Goal: Task Accomplishment & Management: Manage account settings

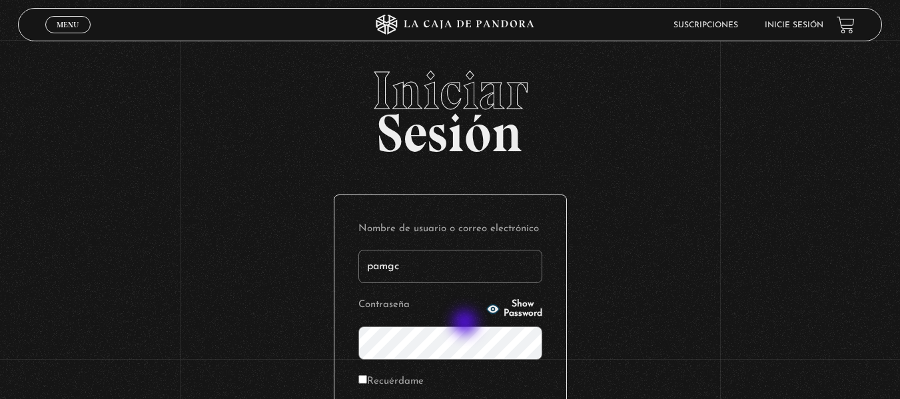
type input "pamgc54@gmail.com"
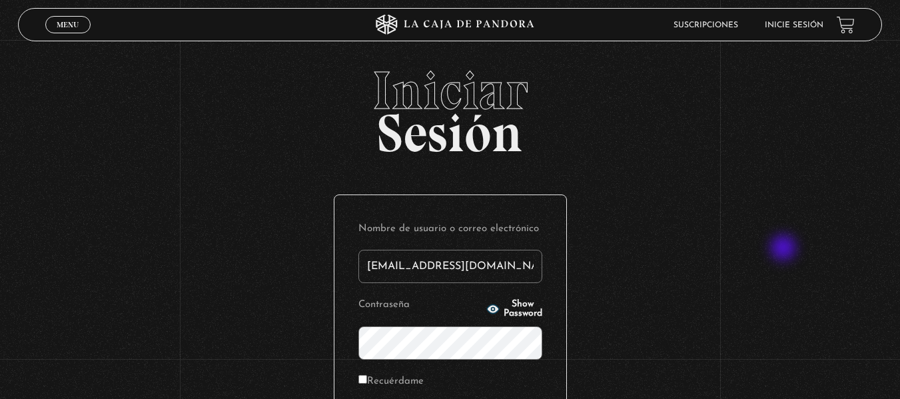
click at [784, 249] on div "Iniciar Sesión Nombre de usuario o correo electrónico pamgc54@gmail.com Contras…" at bounding box center [450, 319] width 900 height 510
click at [486, 308] on icon "button" at bounding box center [492, 308] width 12 height 9
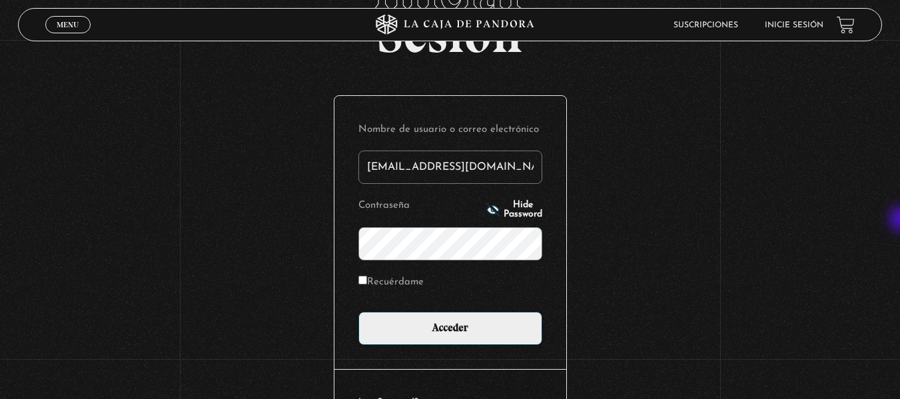
scroll to position [101, 0]
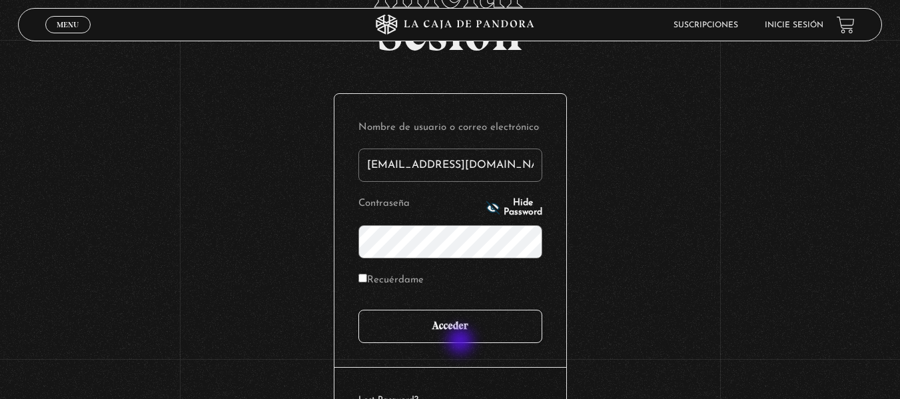
click at [461, 342] on input "Acceder" at bounding box center [450, 326] width 184 height 33
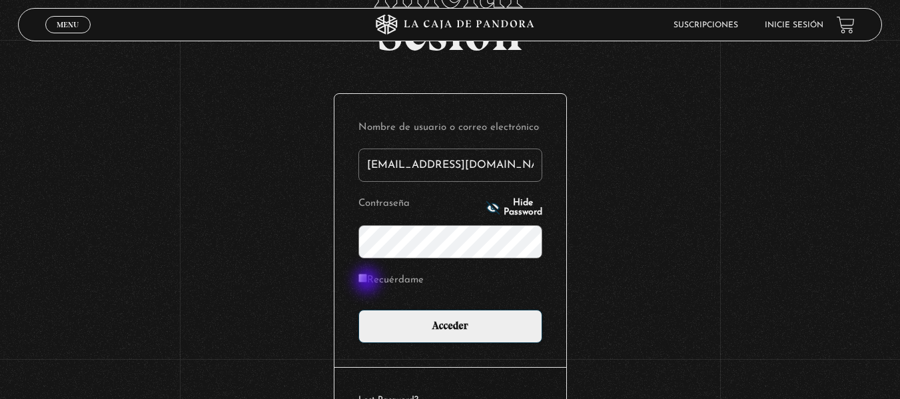
click at [367, 282] on input "Recuérdame" at bounding box center [362, 278] width 9 height 9
checkbox input "true"
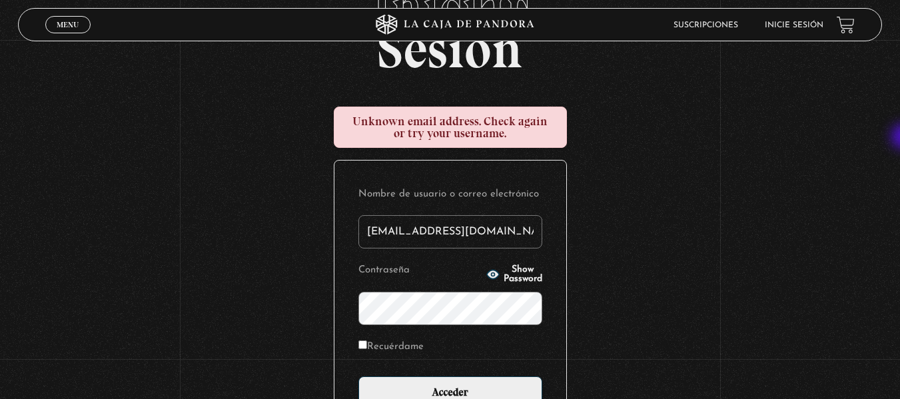
scroll to position [93, 0]
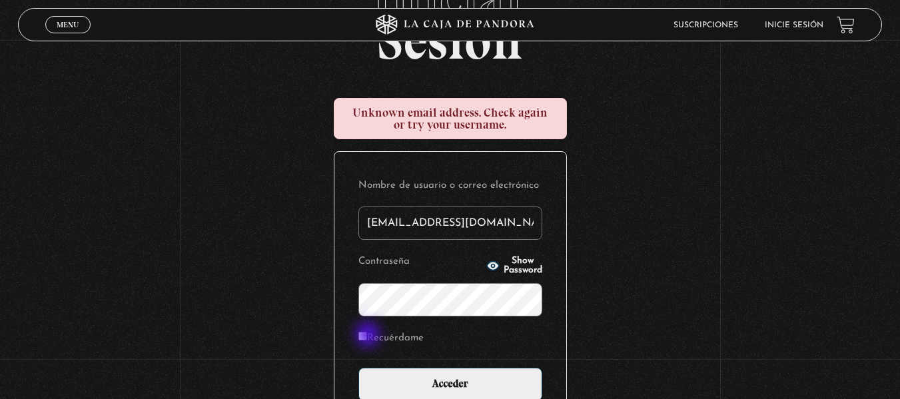
click at [367, 336] on input "Recuérdame" at bounding box center [362, 336] width 9 height 9
checkbox input "true"
click at [509, 260] on span "Show Password" at bounding box center [522, 265] width 39 height 19
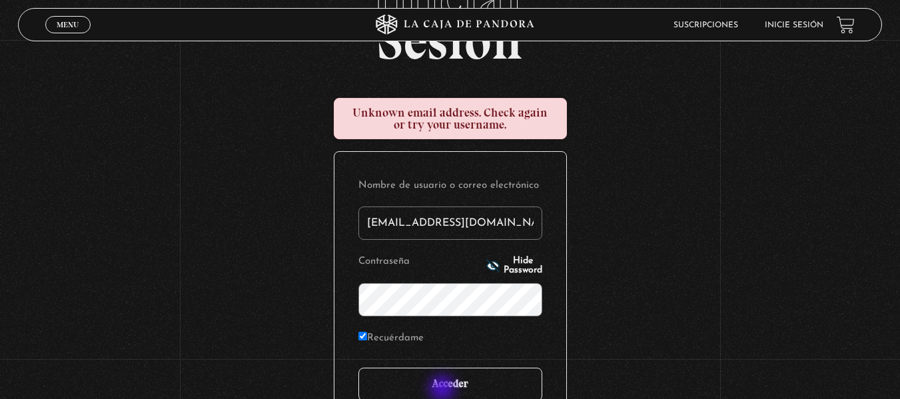
click at [443, 390] on input "Acceder" at bounding box center [450, 384] width 184 height 33
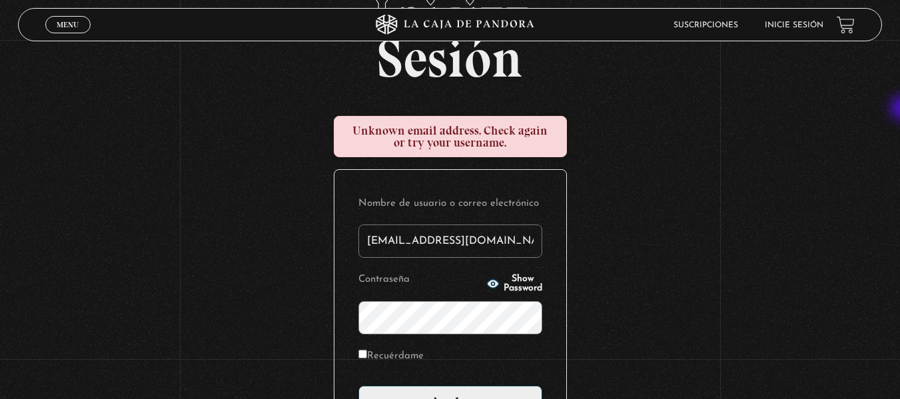
scroll to position [119, 0]
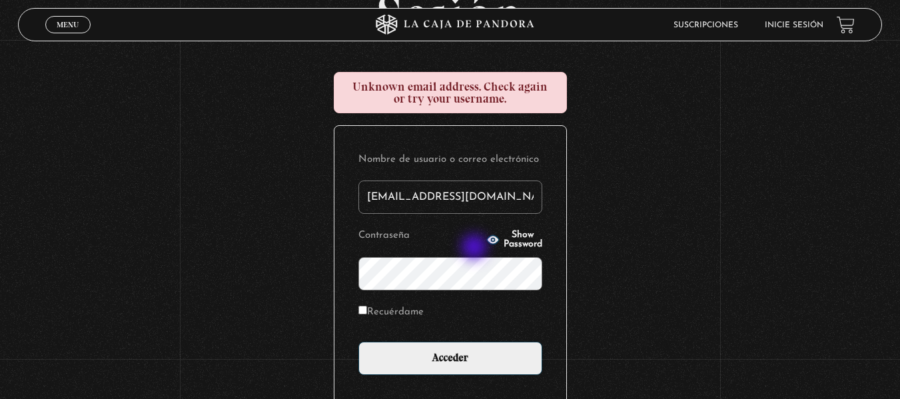
click at [475, 248] on p "Contraseña Show Password" at bounding box center [450, 258] width 184 height 65
click at [486, 237] on icon "button" at bounding box center [492, 239] width 12 height 9
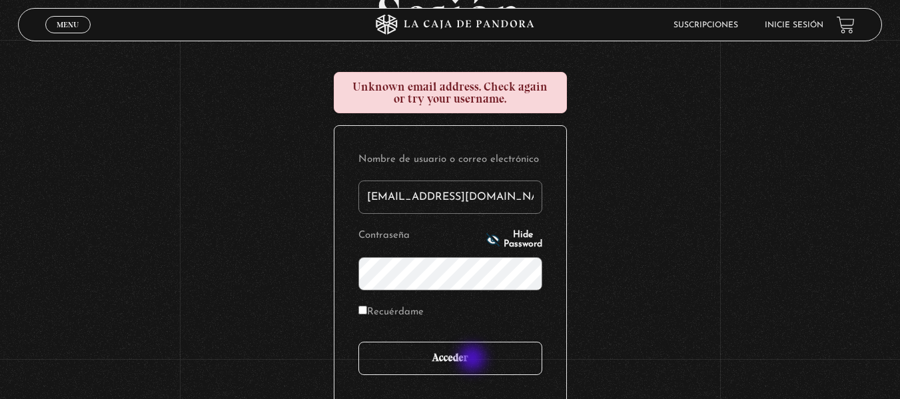
click at [473, 360] on input "Acceder" at bounding box center [450, 358] width 184 height 33
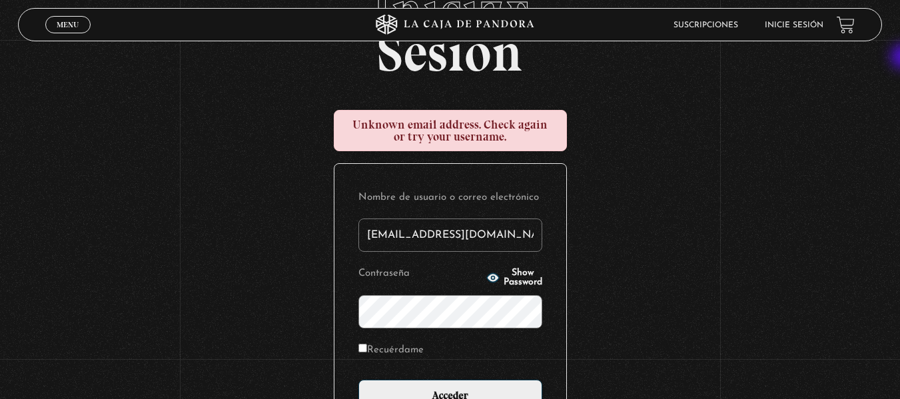
scroll to position [84, 0]
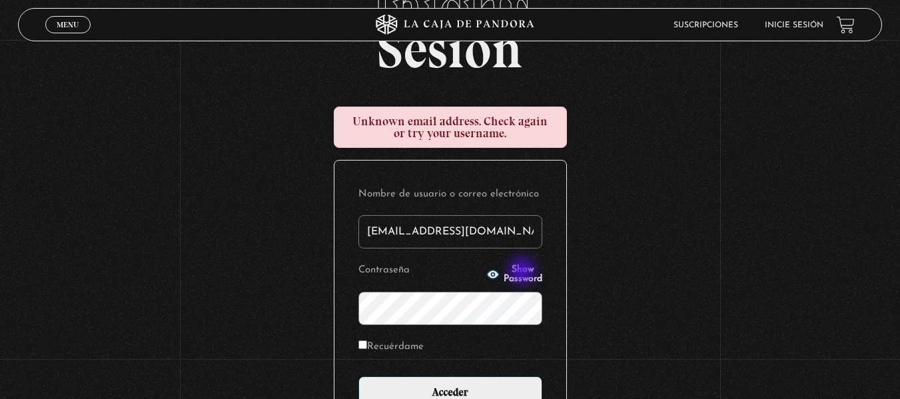
click at [523, 272] on span "Show Password" at bounding box center [522, 274] width 39 height 19
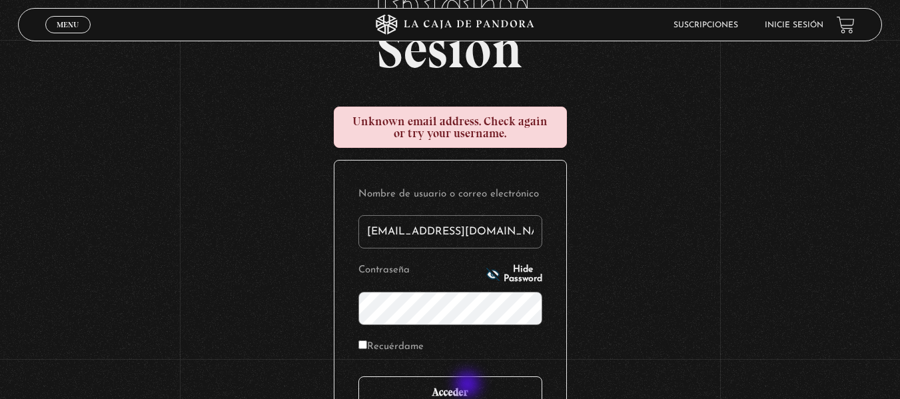
click at [469, 386] on input "Acceder" at bounding box center [450, 392] width 184 height 33
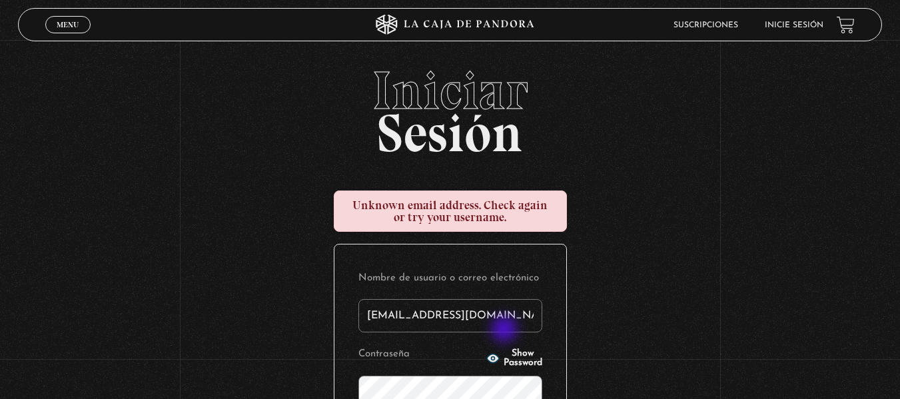
click at [505, 330] on input "[EMAIL_ADDRESS][DOMAIN_NAME]" at bounding box center [450, 315] width 184 height 33
type input "[EMAIL_ADDRESS][DOMAIN_NAME]"
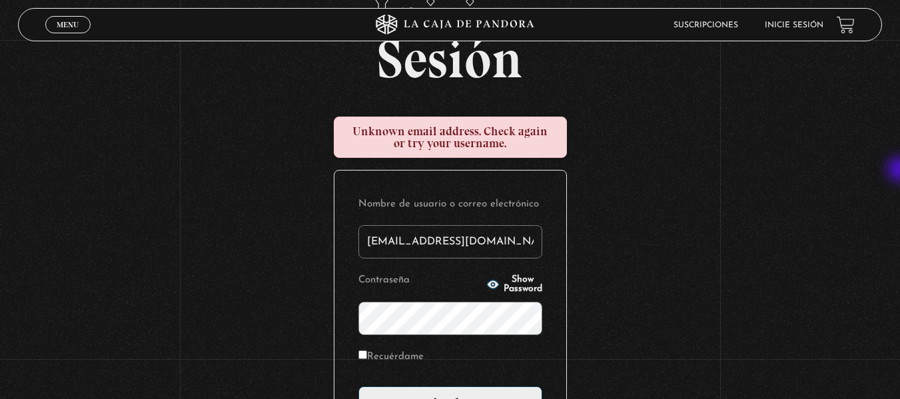
scroll to position [88, 0]
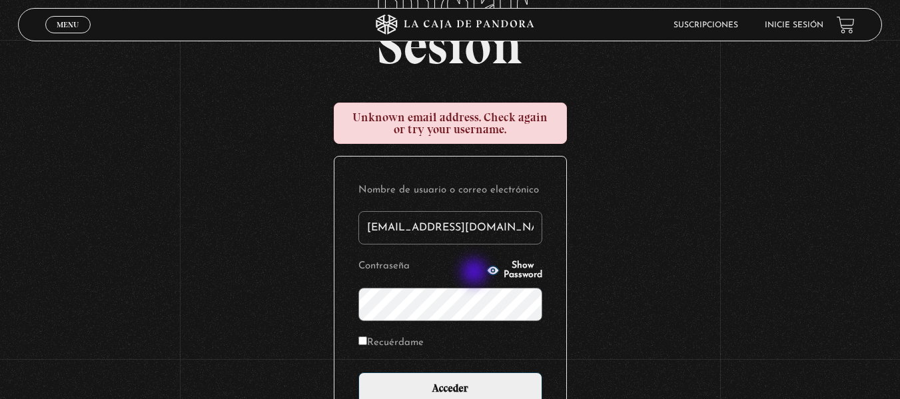
click at [486, 273] on icon "button" at bounding box center [492, 270] width 12 height 9
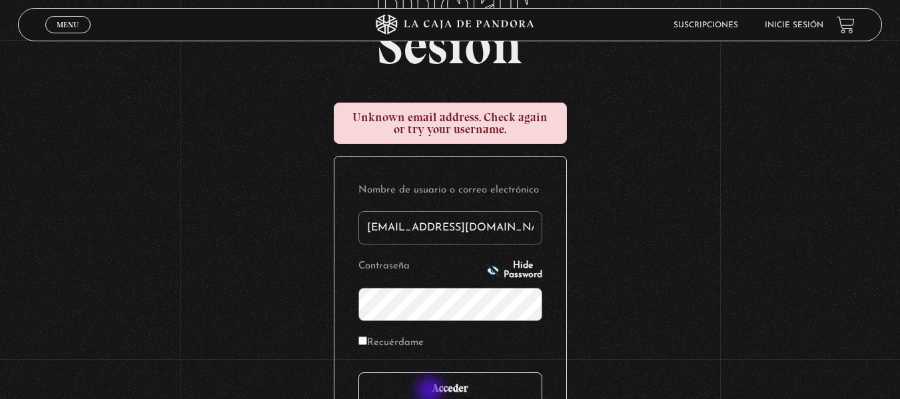
click at [431, 392] on input "Acceder" at bounding box center [450, 388] width 184 height 33
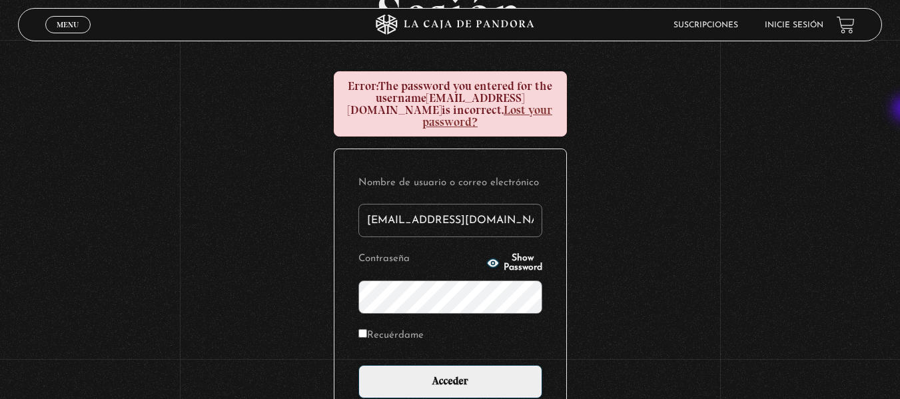
scroll to position [146, 0]
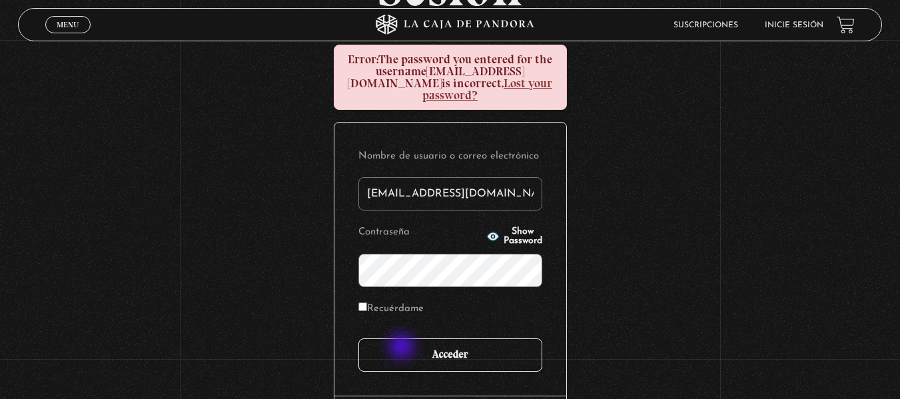
click at [403, 348] on input "Acceder" at bounding box center [450, 354] width 184 height 33
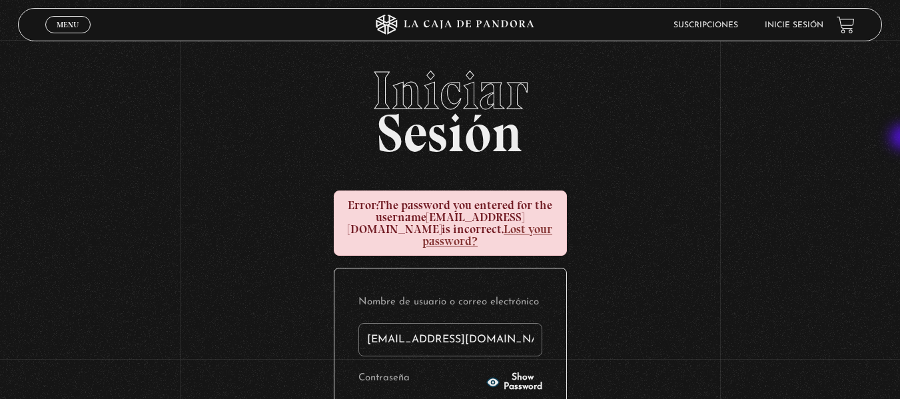
scroll to position [211, 0]
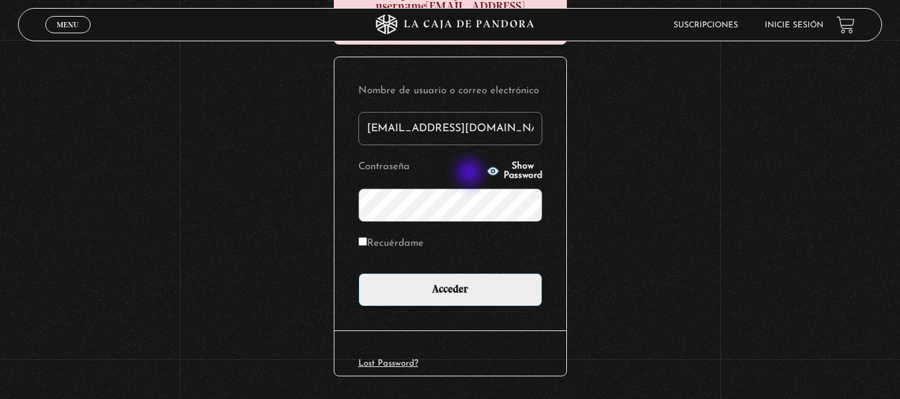
click at [486, 174] on icon "button" at bounding box center [492, 170] width 12 height 9
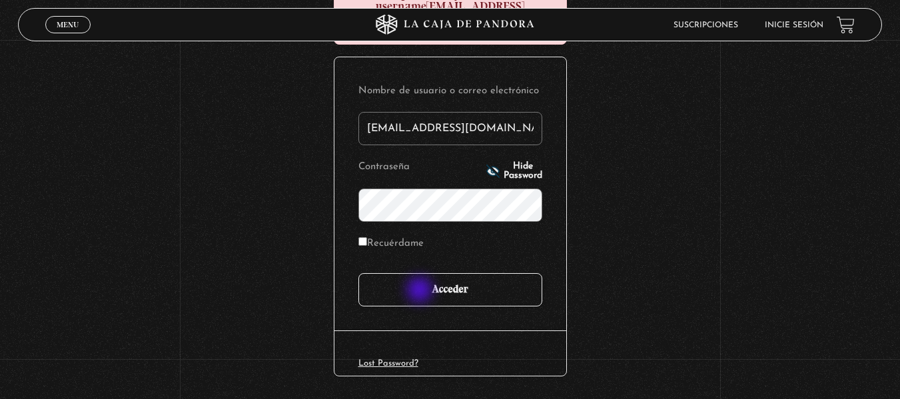
click at [421, 291] on input "Acceder" at bounding box center [450, 289] width 184 height 33
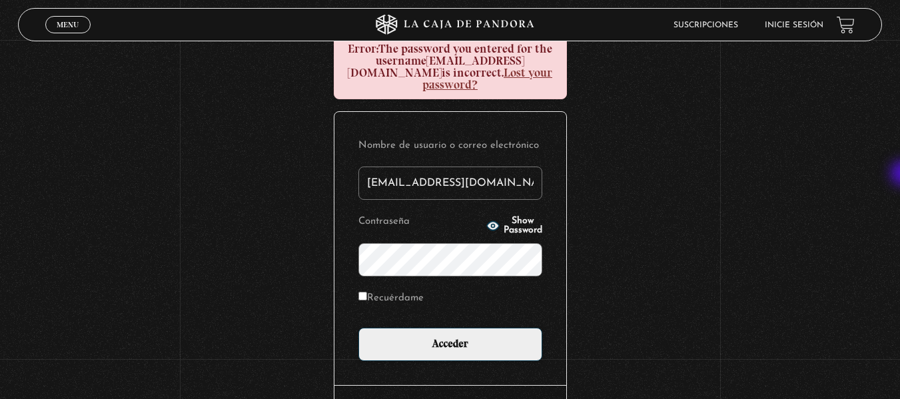
scroll to position [161, 0]
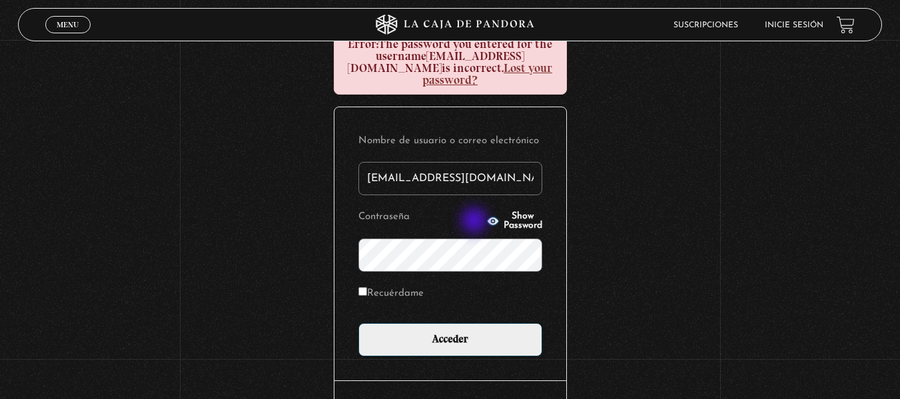
click at [486, 222] on icon "button" at bounding box center [492, 220] width 12 height 9
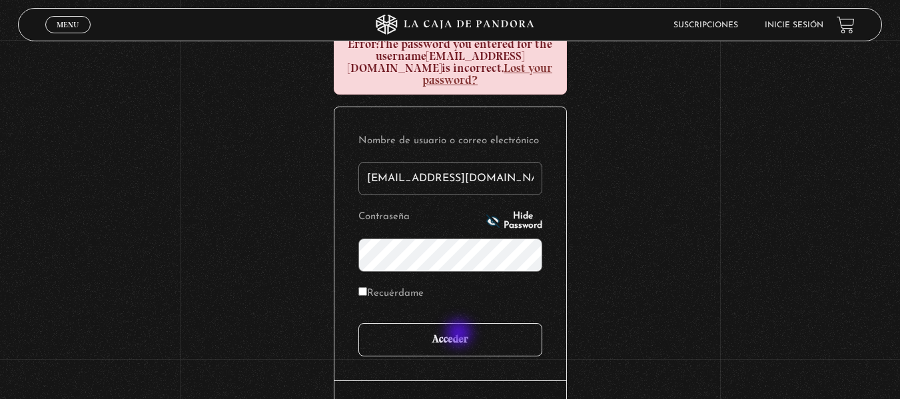
click at [460, 334] on input "Acceder" at bounding box center [450, 339] width 184 height 33
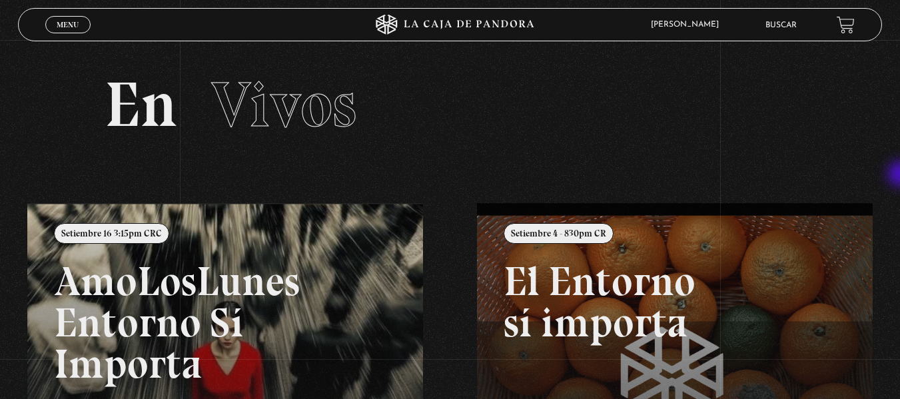
drag, startPoint x: 898, startPoint y: 113, endPoint x: 902, endPoint y: 175, distance: 62.0
click at [899, 175] on html "ingresar al sitio Ver Video Más Información Solicitar Por favor coloque su disp…" at bounding box center [450, 354] width 900 height 709
click at [77, 21] on span "Menu" at bounding box center [68, 25] width 22 height 8
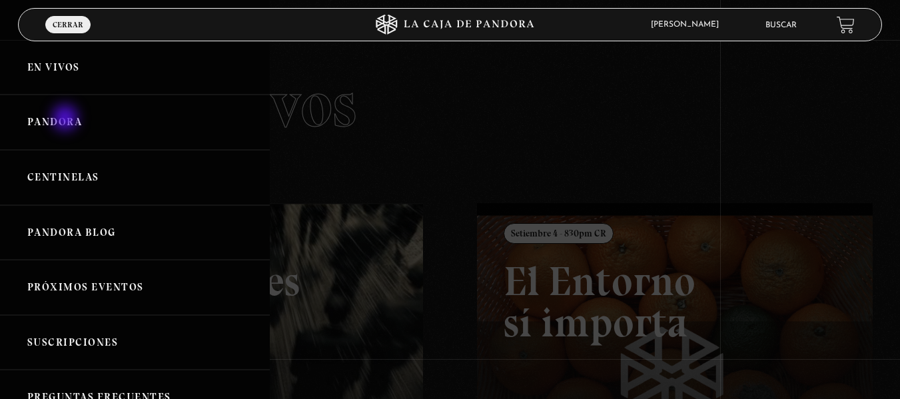
click at [67, 119] on link "Pandora" at bounding box center [135, 122] width 270 height 55
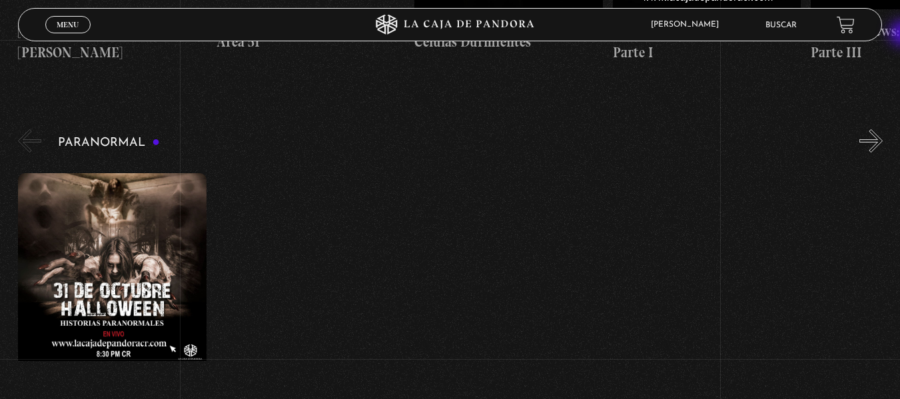
scroll to position [539, 0]
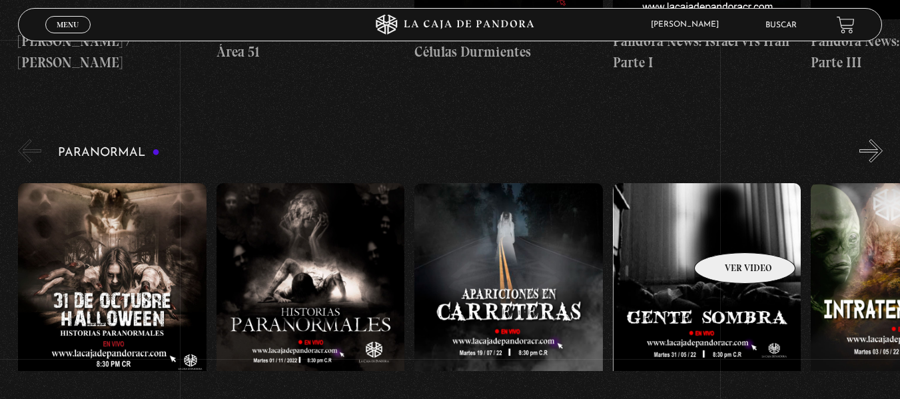
click at [727, 232] on figure at bounding box center [707, 303] width 188 height 240
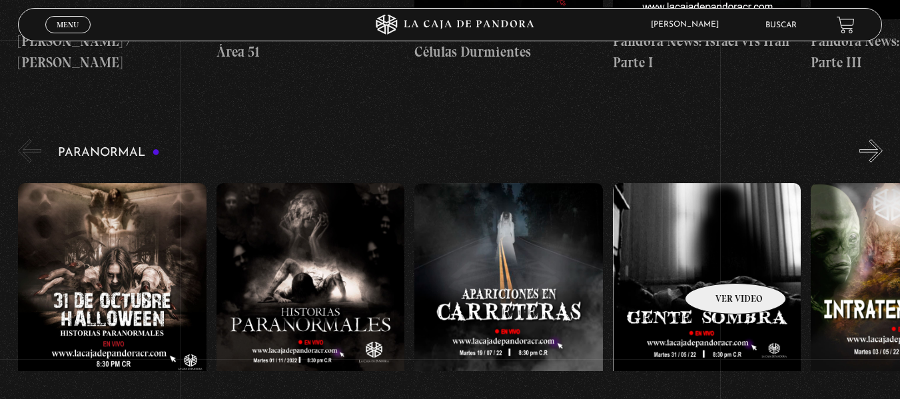
click at [718, 263] on figure at bounding box center [707, 303] width 188 height 240
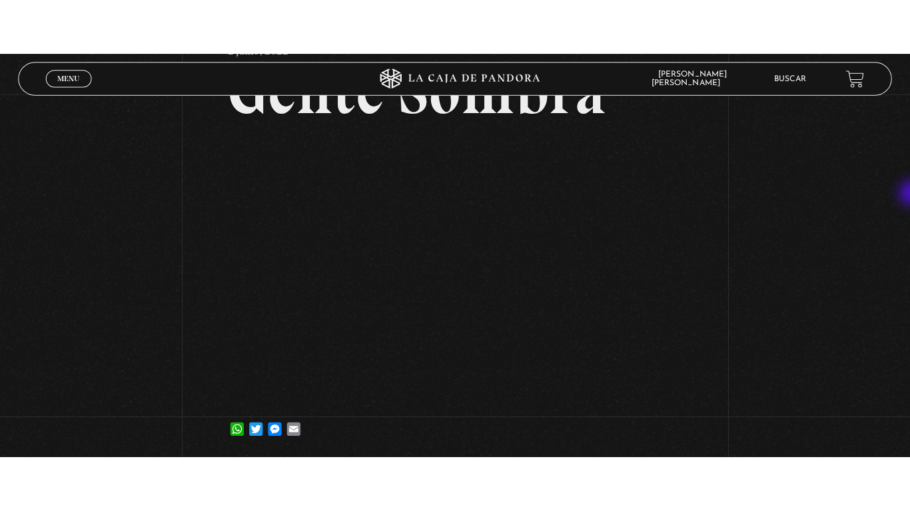
scroll to position [112, 0]
